Goal: Find specific page/section: Find specific page/section

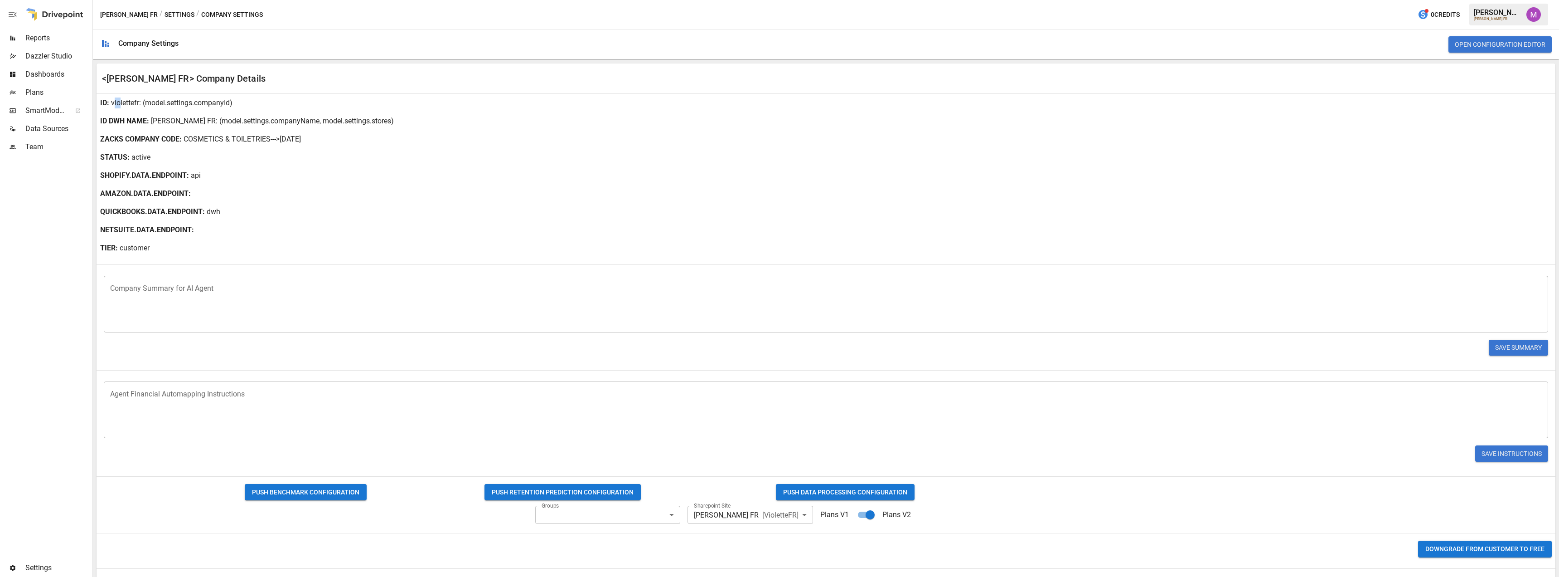
drag, startPoint x: 114, startPoint y: 100, endPoint x: 120, endPoint y: 100, distance: 6.4
click at [120, 100] on p "violettefr" at bounding box center [125, 102] width 28 height 11
click at [112, 103] on p "violettefr" at bounding box center [125, 102] width 28 height 11
click at [109, 102] on div "ID : violettefr : (model.settings.companyId)" at bounding box center [826, 103] width 1459 height 18
drag, startPoint x: 110, startPoint y: 102, endPoint x: 139, endPoint y: 103, distance: 29.0
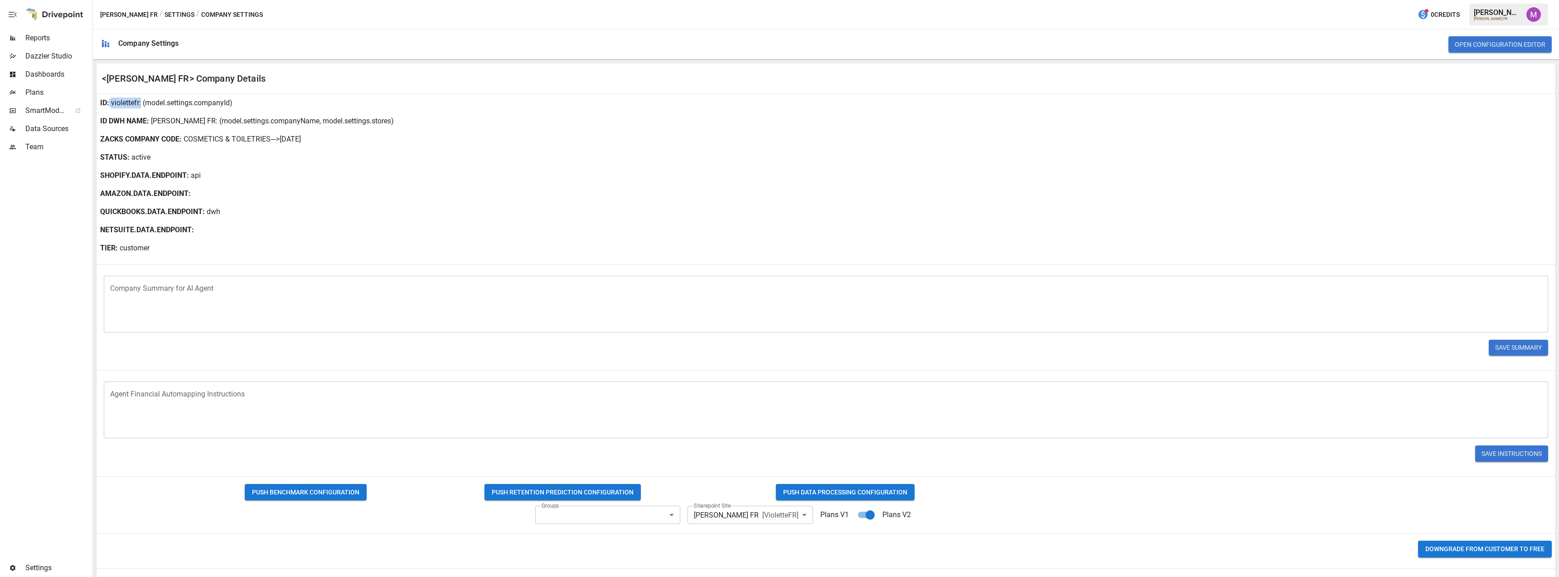
click at [139, 103] on div "ID : violettefr : (model.settings.companyId)" at bounding box center [826, 103] width 1459 height 18
copy div "violettefr"
drag, startPoint x: 206, startPoint y: 124, endPoint x: 104, endPoint y: 101, distance: 104.1
click at [216, 123] on p ": (model.settings.companyName, model.settings.stores)" at bounding box center [305, 121] width 178 height 11
click at [110, 102] on div "ID : violettefr : (model.settings.companyId)" at bounding box center [826, 103] width 1459 height 18
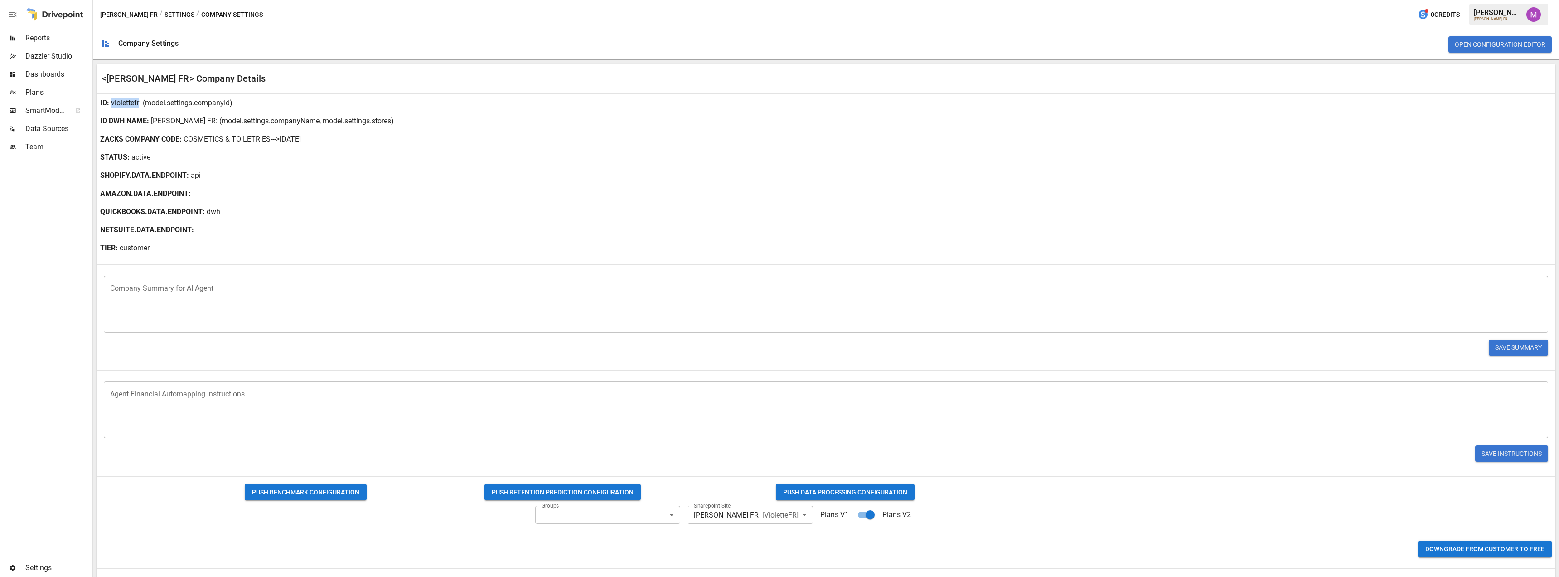
drag, startPoint x: 110, startPoint y: 102, endPoint x: 122, endPoint y: 102, distance: 11.8
click at [122, 102] on div "ID : violettefr : (model.settings.companyId)" at bounding box center [826, 103] width 1459 height 18
copy div "violettefr"
drag, startPoint x: 153, startPoint y: 120, endPoint x: 194, endPoint y: 117, distance: 41.3
click at [194, 117] on div "ID DWH NAME : [PERSON_NAME] FR : (model.settings.companyName, model.settings.st…" at bounding box center [826, 121] width 1459 height 18
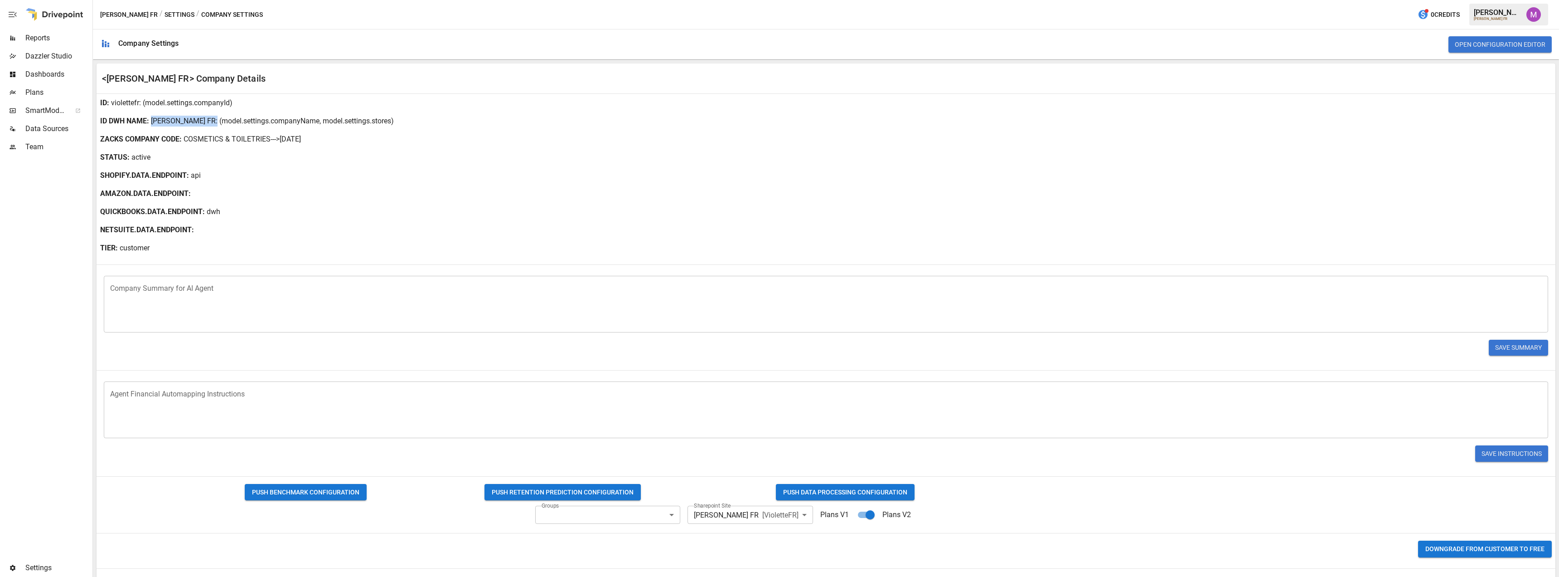
copy p "[PERSON_NAME] FR"
click at [21, 95] on div at bounding box center [12, 92] width 25 height 7
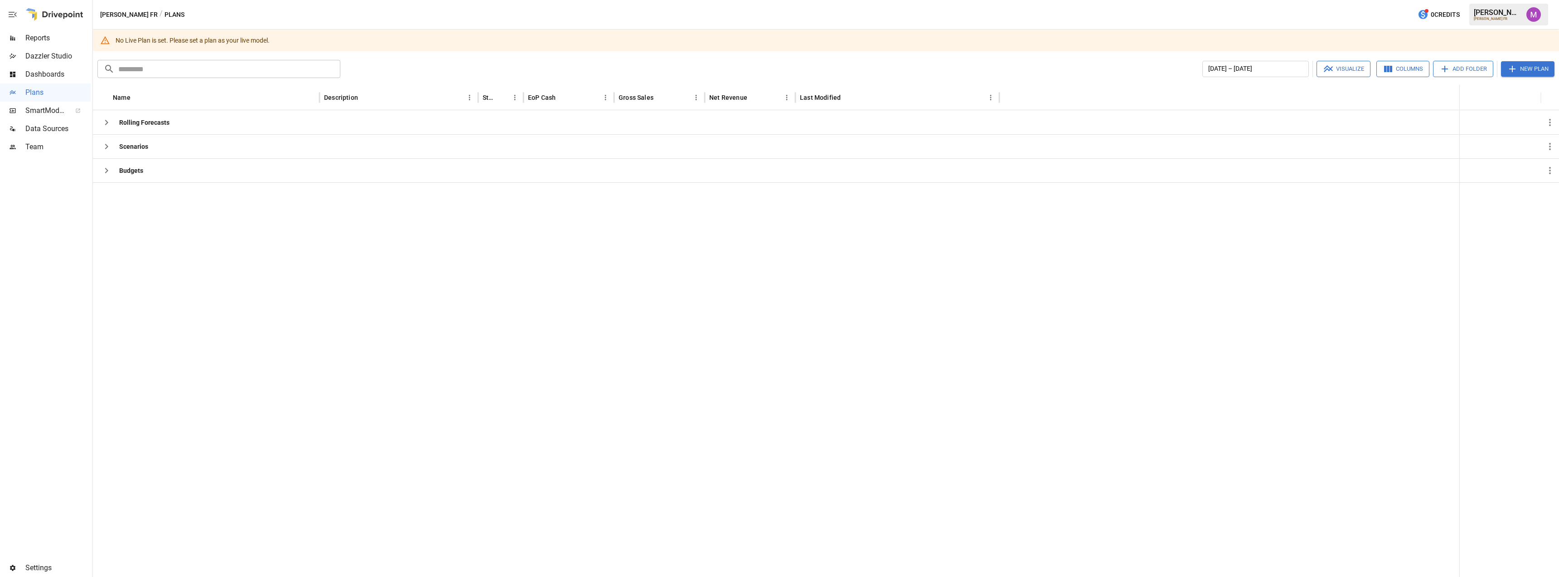
click at [229, 284] on div at bounding box center [776, 379] width 1367 height 394
